Goal: Transaction & Acquisition: Purchase product/service

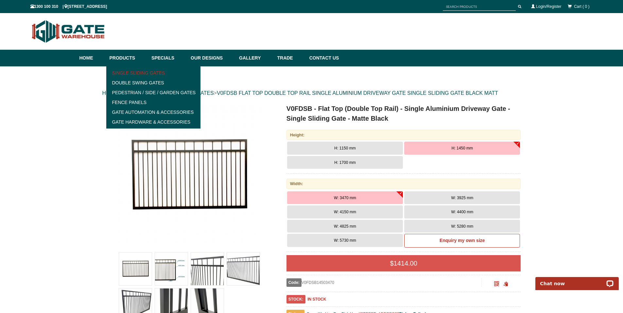
click at [131, 73] on link "Single Sliding Gates" at bounding box center [153, 73] width 91 height 10
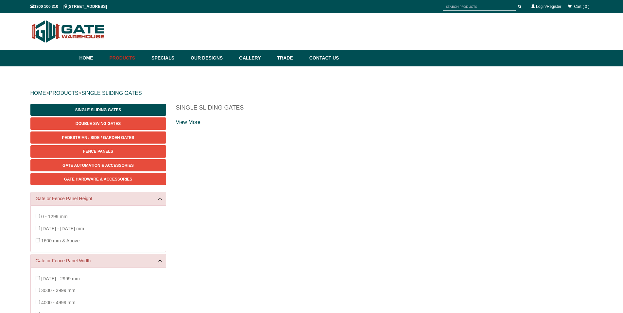
click at [0, 0] on button "OK" at bounding box center [0, 0] width 0 height 0
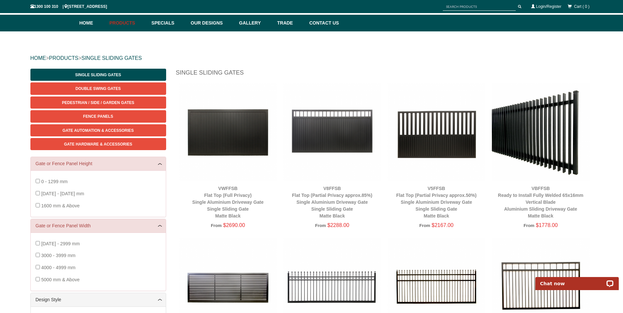
scroll to position [41, 0]
